Goal: Navigation & Orientation: Find specific page/section

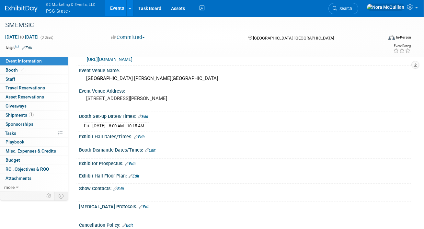
click at [58, 11] on button "G2 Marketing & Events, LLC PSG State" at bounding box center [74, 8] width 59 height 17
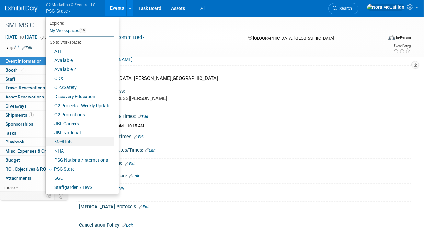
click at [64, 142] on link "MedHub" at bounding box center [80, 141] width 68 height 9
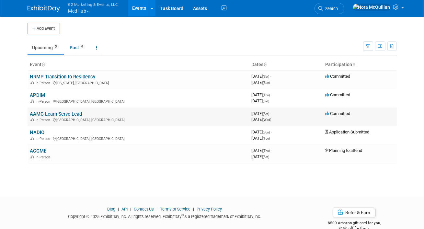
click at [51, 113] on link "AAMC Learn Serve Lead" at bounding box center [56, 114] width 52 height 6
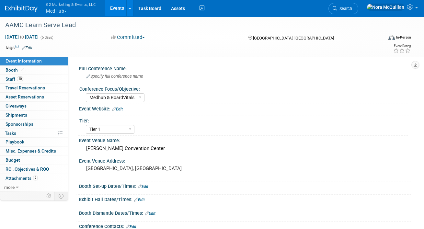
select select "Medhub & BoardVitals"
select select "Tier 1"
click at [36, 71] on link "Booth" at bounding box center [33, 70] width 67 height 9
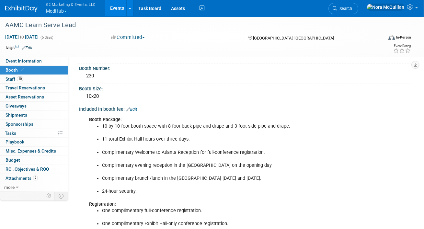
scroll to position [60, 0]
